Goal: Task Accomplishment & Management: Manage account settings

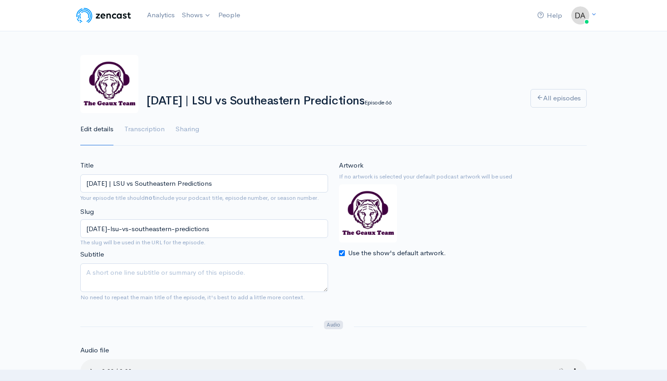
click at [240, 181] on input "[DATE] | LSU vs Southeastern Predictions" at bounding box center [204, 183] width 248 height 19
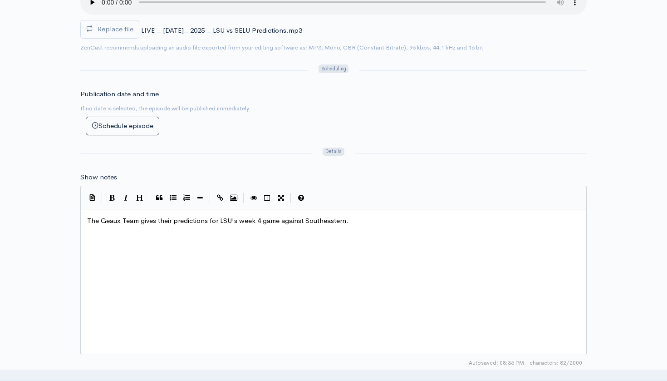
scroll to position [405, 0]
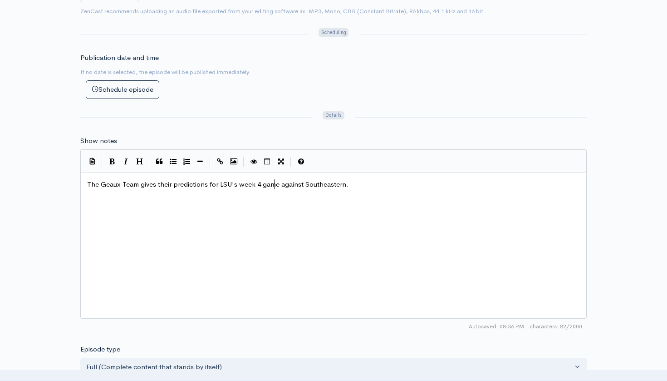
click at [275, 180] on span "The Geaux Team gives their predictions for LSU's week 4 game against Southeaste…" at bounding box center [217, 184] width 261 height 9
type textarea "The Geaux Team gives their predictions for LSU's week 4 game against Southeaste…"
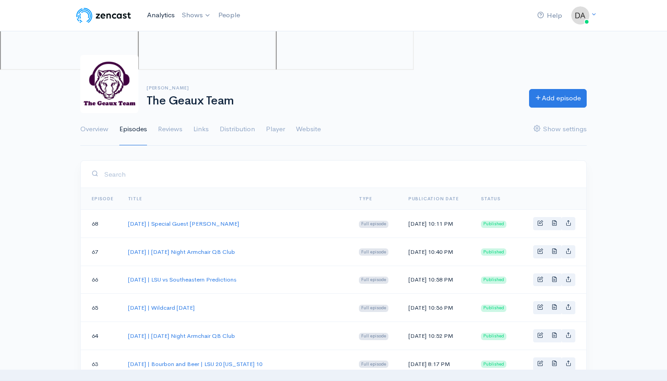
click at [158, 18] on link "Analytics" at bounding box center [160, 15] width 35 height 20
